Goal: Download file/media

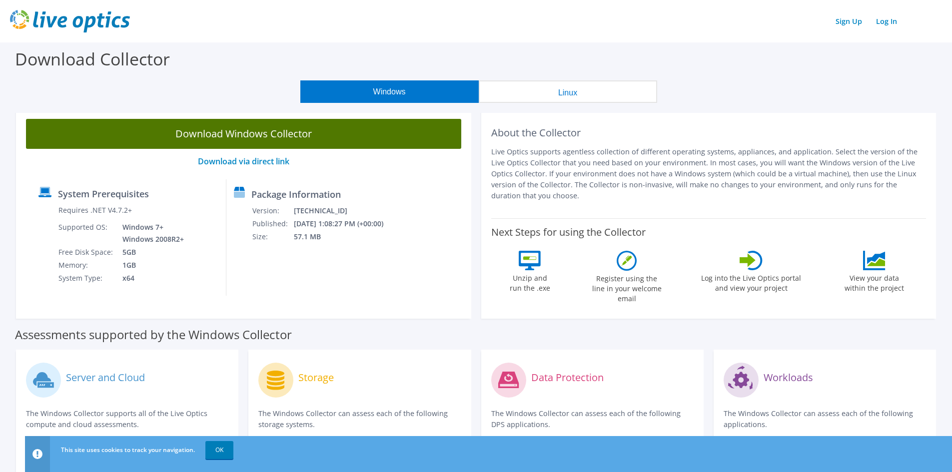
click at [250, 138] on link "Download Windows Collector" at bounding box center [243, 134] width 435 height 30
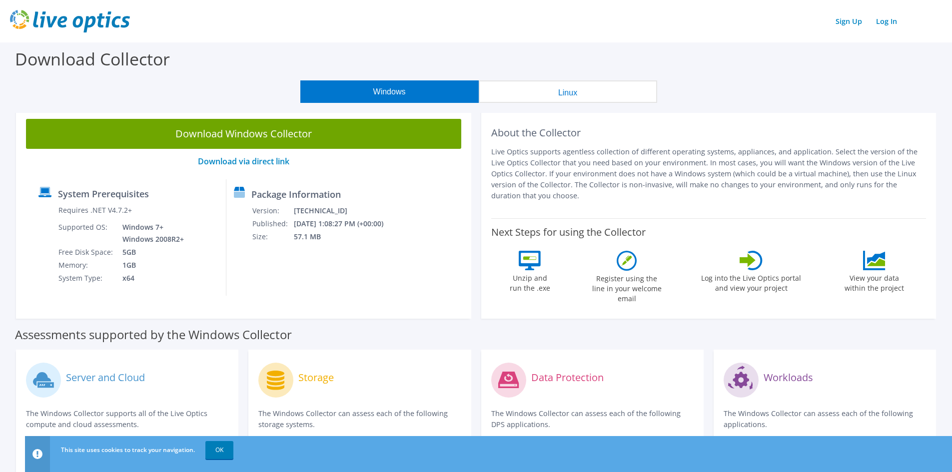
click at [221, 440] on div "This site uses cookies to track your navigation. OK" at bounding box center [506, 450] width 897 height 28
drag, startPoint x: 6, startPoint y: 192, endPoint x: 13, endPoint y: 193, distance: 7.0
click at [13, 193] on section "Download Windows Collector Download via direct link System Prerequisites Requir…" at bounding box center [476, 216] width 942 height 215
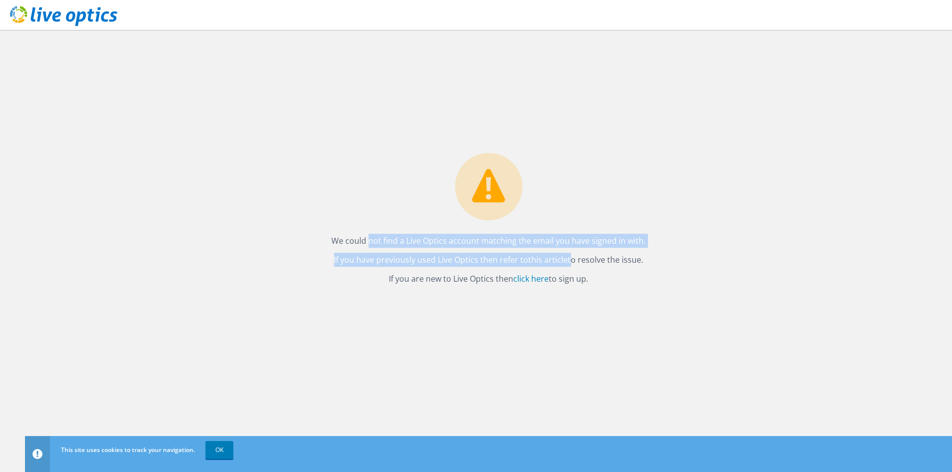
drag, startPoint x: 568, startPoint y: 260, endPoint x: 703, endPoint y: 269, distance: 135.2
click at [703, 269] on div "We could not find a Live Optics account matching the email you have signed in w…" at bounding box center [488, 251] width 927 height 442
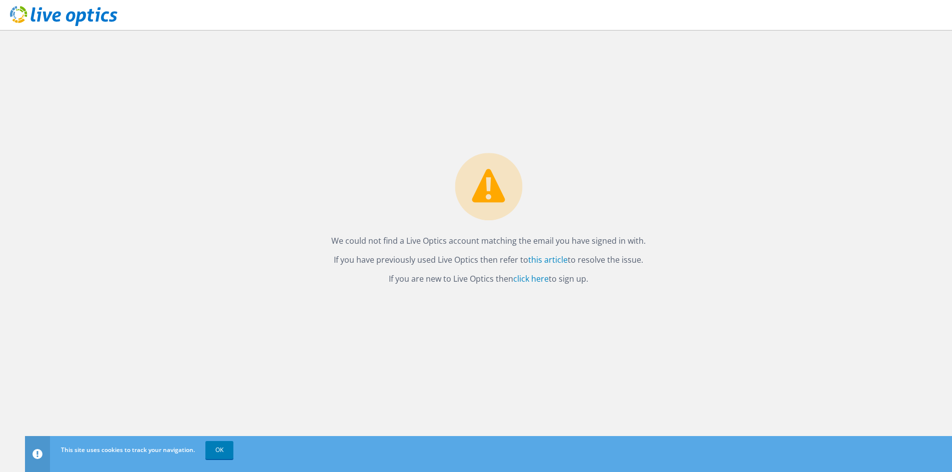
click at [633, 295] on div "We could not find a Live Optics account matching the email you have signed in w…" at bounding box center [488, 251] width 927 height 442
click at [536, 258] on link "this article" at bounding box center [547, 259] width 39 height 11
click at [530, 278] on link "click here" at bounding box center [530, 278] width 35 height 11
